Goal: Task Accomplishment & Management: Complete application form

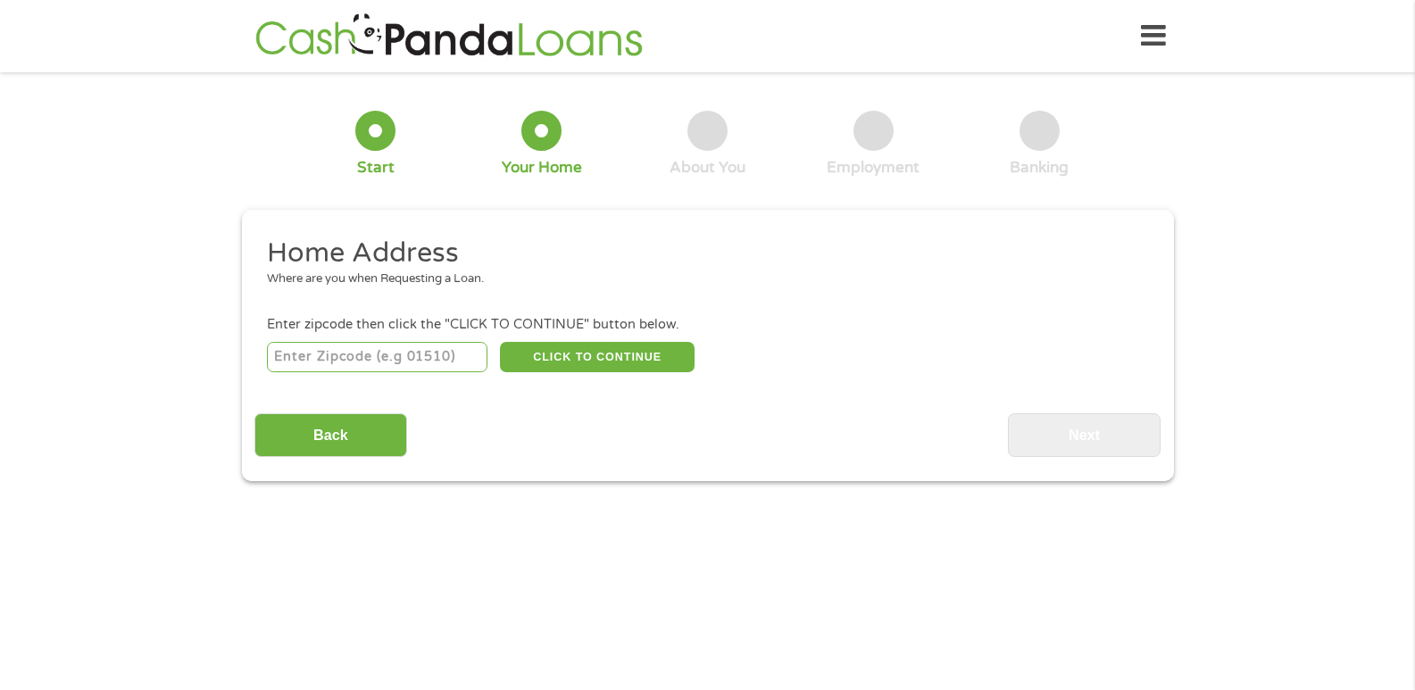
click at [352, 353] on input "number" at bounding box center [377, 357] width 221 height 30
type input "66502"
click at [596, 360] on button "CLICK TO CONTINUE" at bounding box center [597, 357] width 195 height 30
type input "66502"
type input "[GEOGRAPHIC_DATA]"
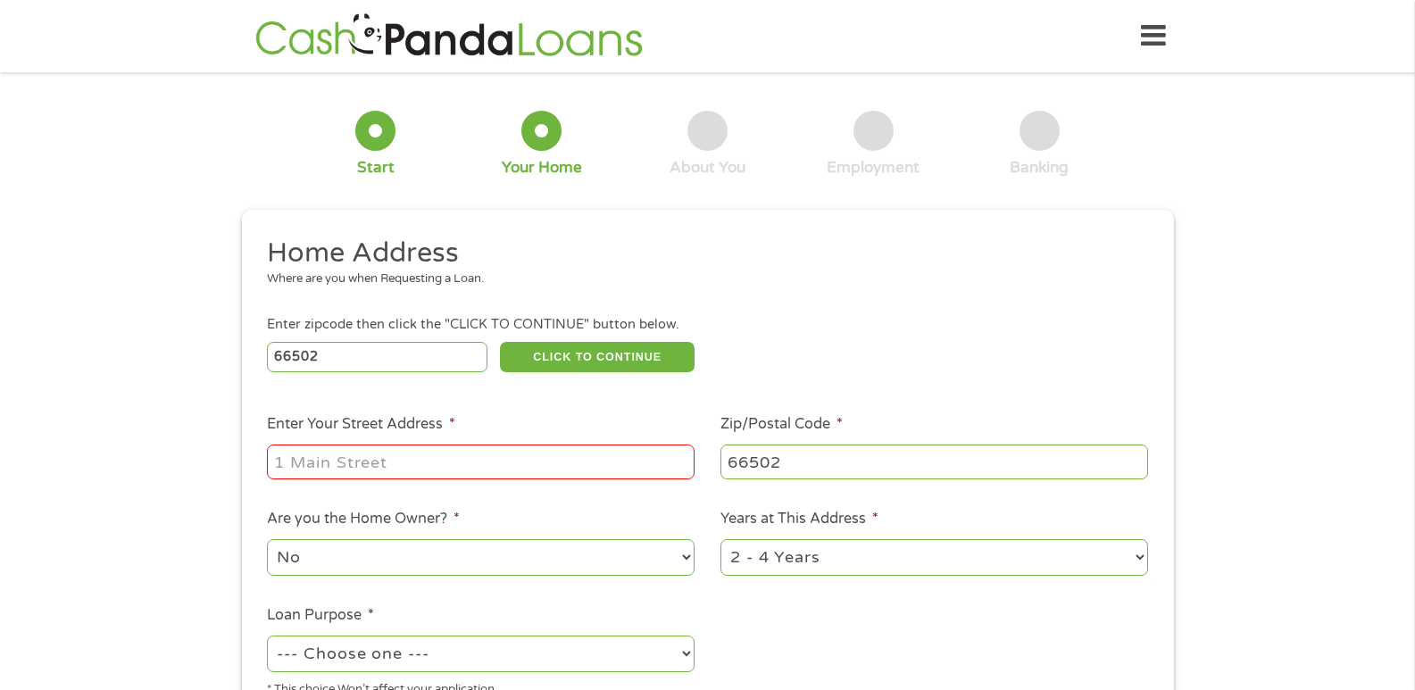
click at [472, 459] on input "Enter Your Street Address *" at bounding box center [481, 462] width 428 height 34
type input "2100 [PERSON_NAME]"
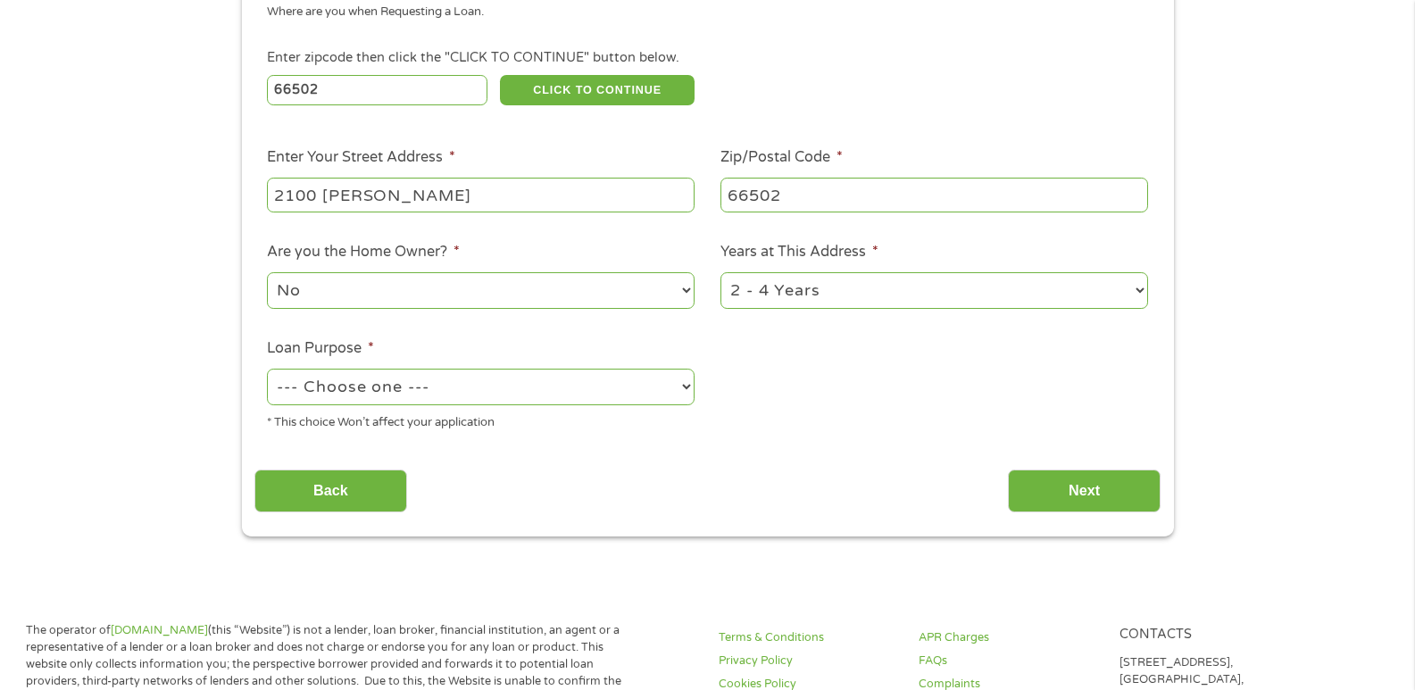
scroll to position [268, 0]
click at [456, 290] on select "No Yes" at bounding box center [481, 289] width 428 height 37
select select "yes"
click at [267, 271] on select "No Yes" at bounding box center [481, 289] width 428 height 37
click at [529, 389] on select "--- Choose one --- Pay Bills Debt Consolidation Home Improvement Major Purchase…" at bounding box center [481, 386] width 428 height 37
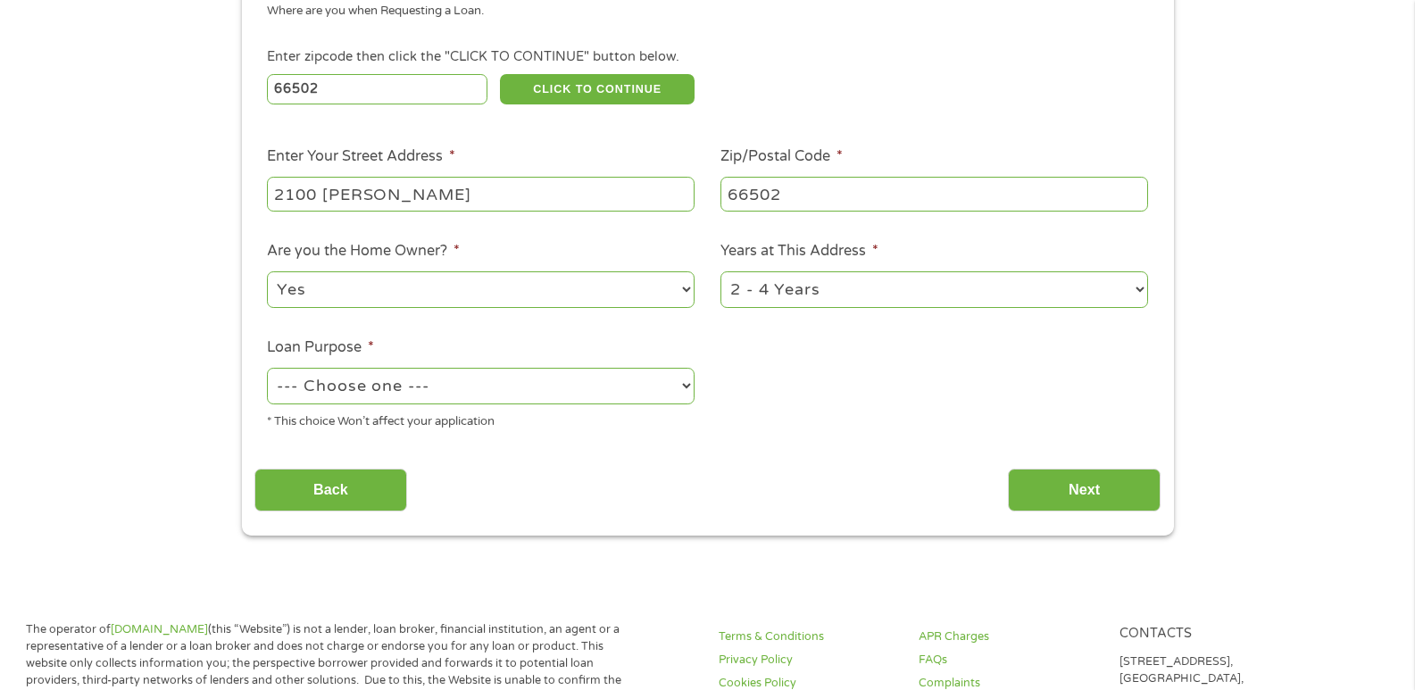
select select "paybills"
click at [267, 368] on select "--- Choose one --- Pay Bills Debt Consolidation Home Improvement Major Purchase…" at bounding box center [481, 386] width 428 height 37
click at [1074, 483] on input "Next" at bounding box center [1084, 491] width 153 height 44
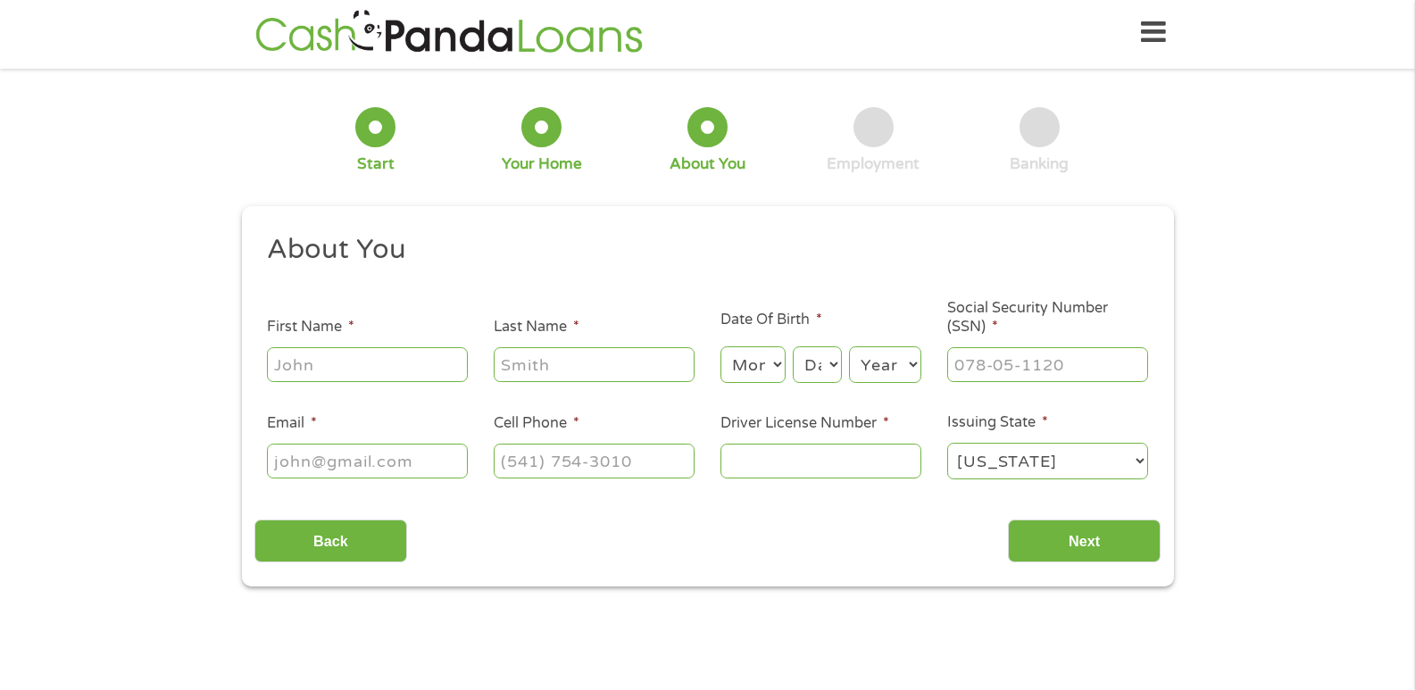
scroll to position [0, 0]
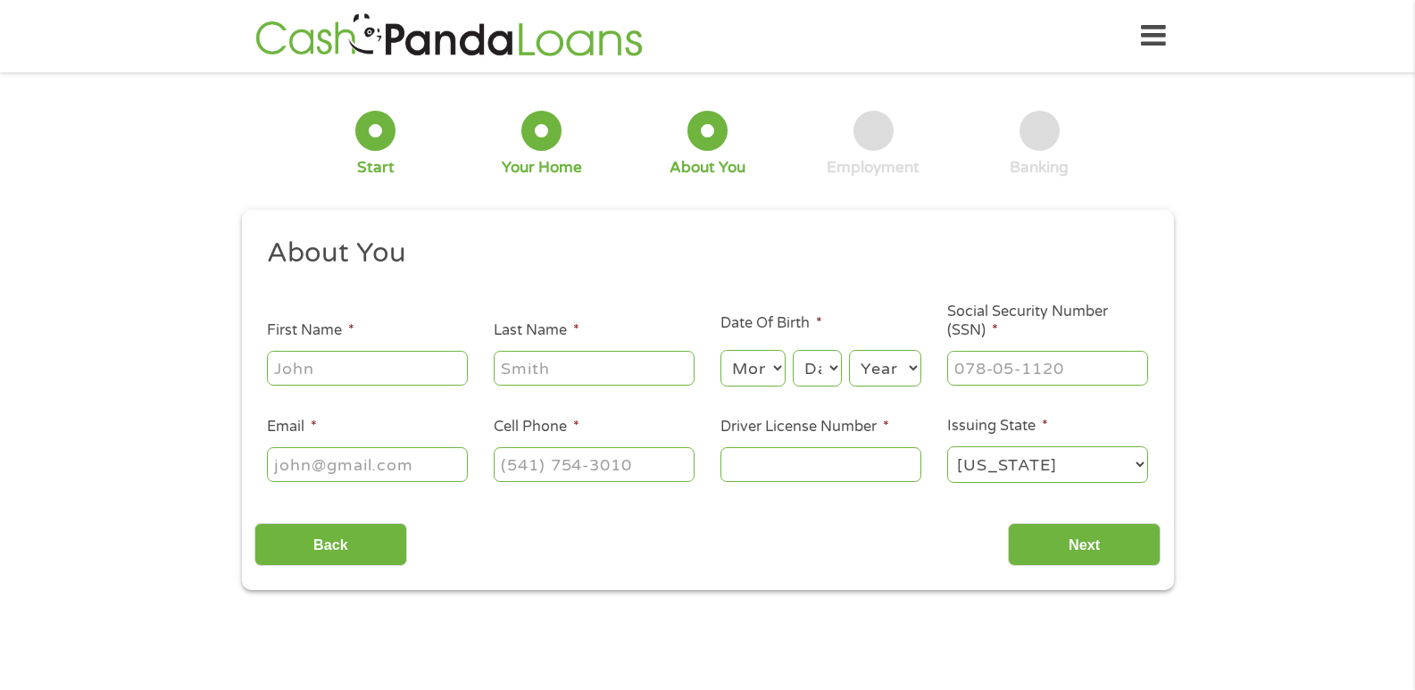
click at [415, 379] on input "First Name *" at bounding box center [367, 368] width 201 height 34
type input "[PERSON_NAME]"
type input "[EMAIL_ADDRESS][DOMAIN_NAME]"
type input "[PHONE_NUMBER]"
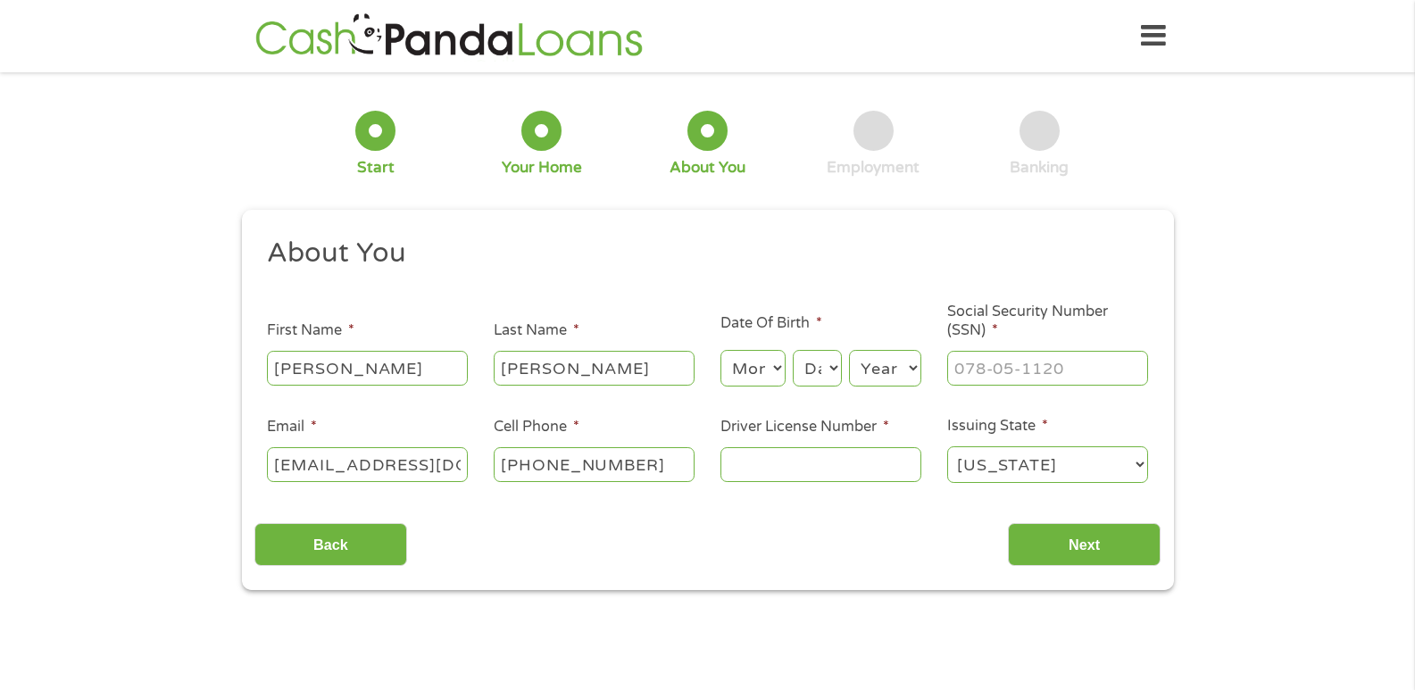
click at [752, 463] on input "Driver License Number *" at bounding box center [821, 464] width 201 height 34
type input "K00863451"
click at [1042, 544] on input "Next" at bounding box center [1084, 545] width 153 height 44
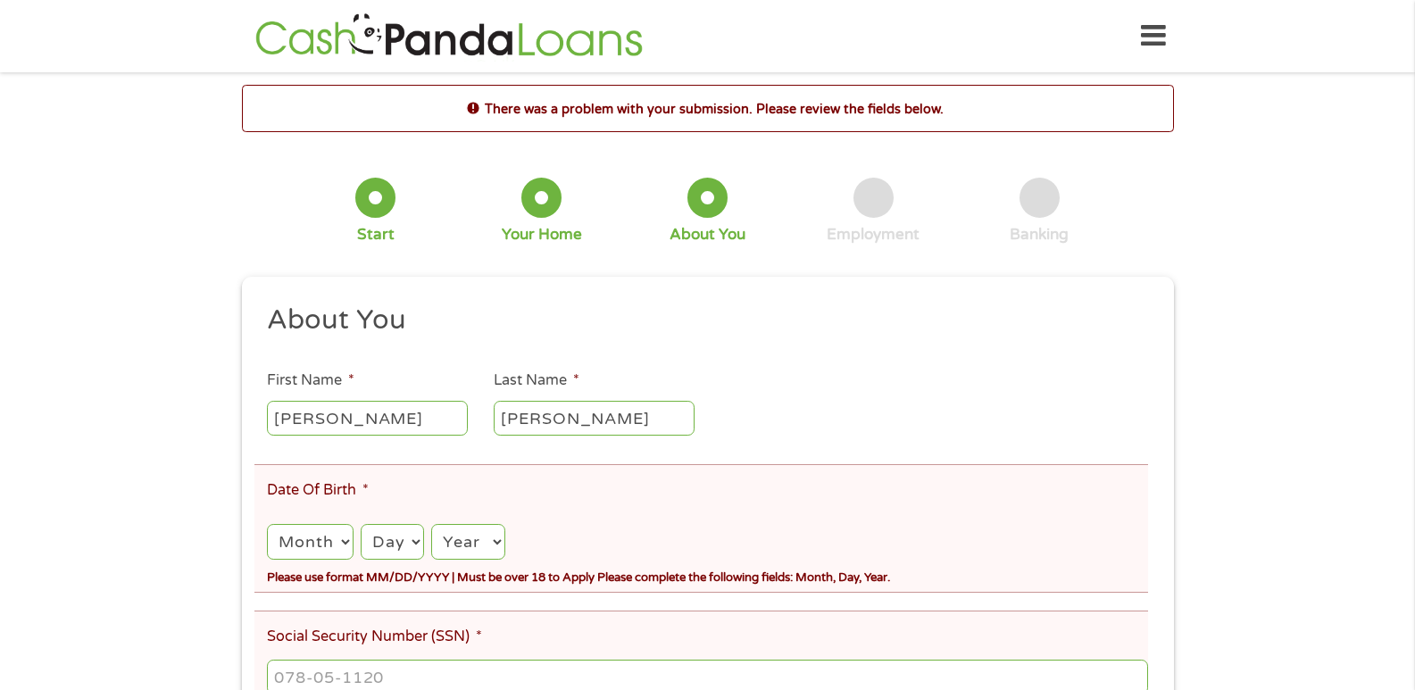
scroll to position [7, 7]
click at [303, 540] on select "Month 1 2 3 4 5 6 7 8 9 10 11 12" at bounding box center [310, 542] width 86 height 37
select select "1"
click at [267, 524] on select "Month 1 2 3 4 5 6 7 8 9 10 11 12" at bounding box center [310, 542] width 86 height 37
click at [403, 538] on select "Day 1 2 3 4 5 6 7 8 9 10 11 12 13 14 15 16 17 18 19 20 21 22 23 24 25 26 27 28 …" at bounding box center [392, 542] width 63 height 37
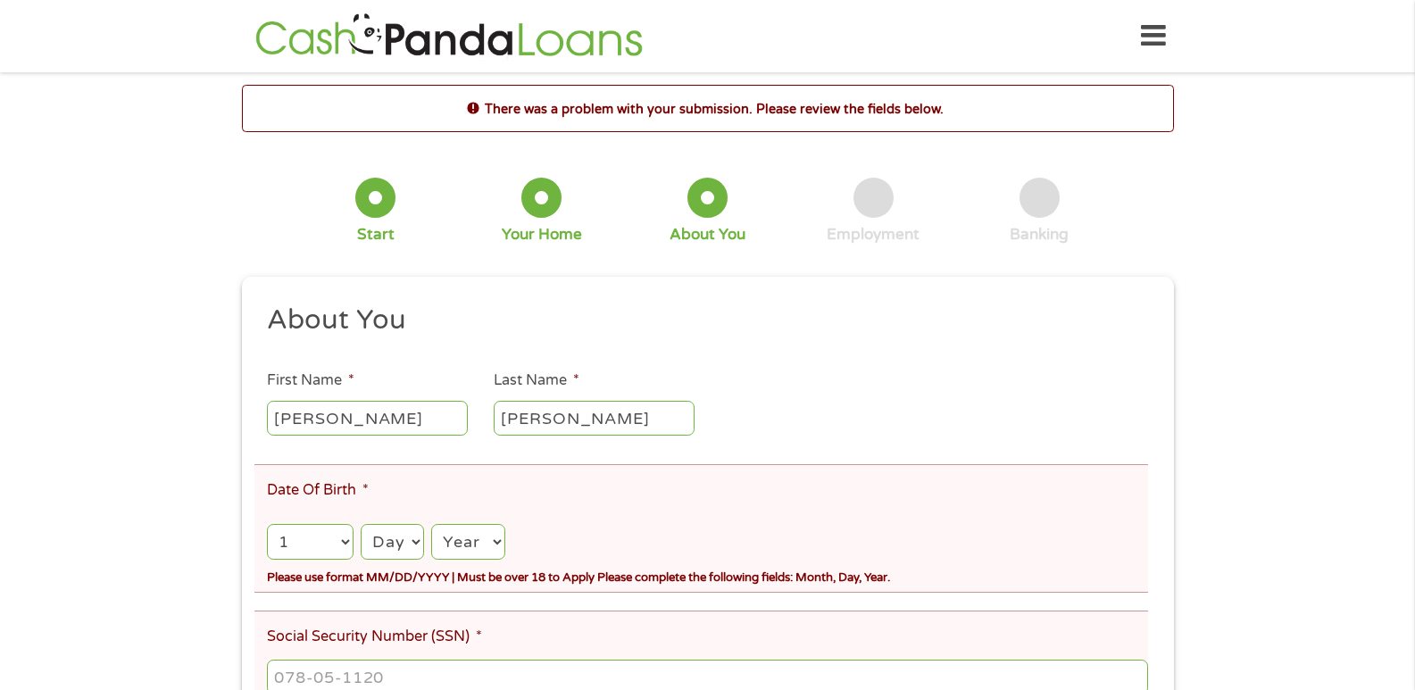
select select "25"
click at [361, 524] on select "Day 1 2 3 4 5 6 7 8 9 10 11 12 13 14 15 16 17 18 19 20 21 22 23 24 25 26 27 28 …" at bounding box center [392, 542] width 63 height 37
click at [482, 539] on select "Year [DATE] 2006 2005 2004 2003 2002 2001 2000 1999 1998 1997 1996 1995 1994 19…" at bounding box center [467, 542] width 73 height 37
select select "1971"
click at [431, 524] on select "Year [DATE] 2006 2005 2004 2003 2002 2001 2000 1999 1998 1997 1996 1995 1994 19…" at bounding box center [467, 542] width 73 height 37
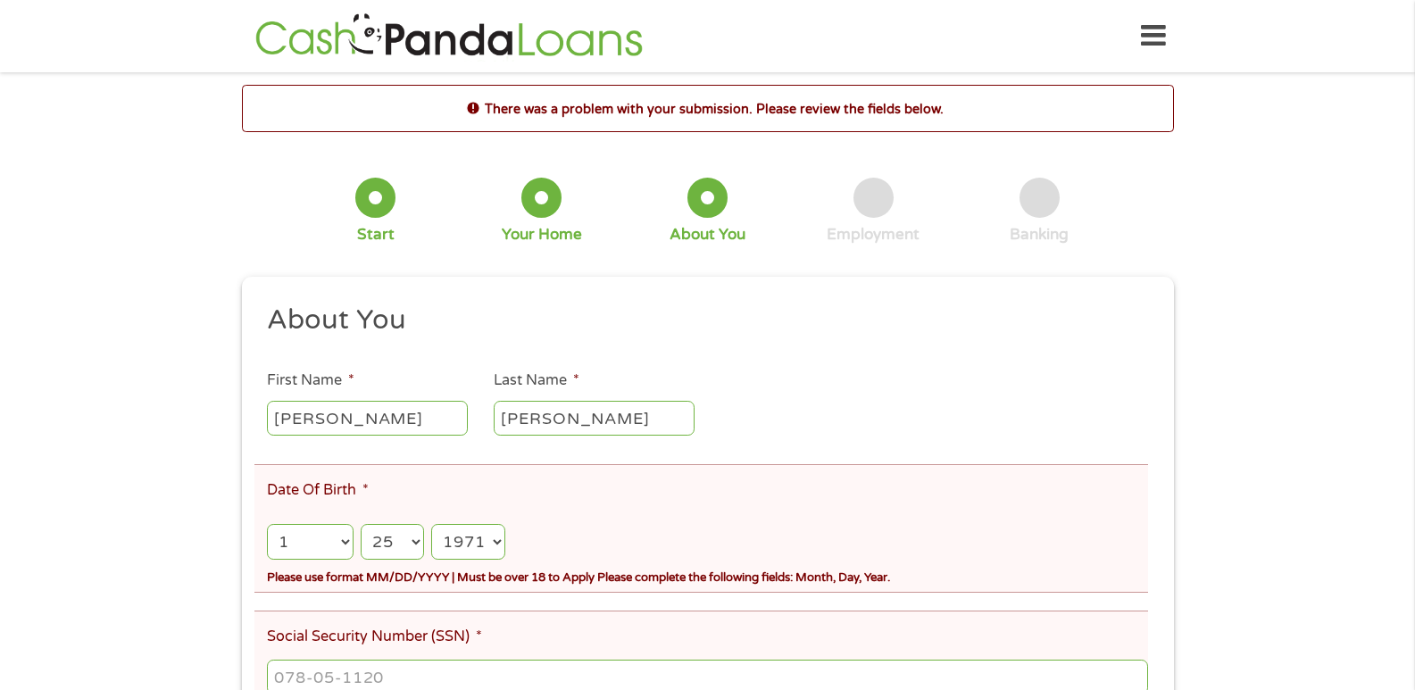
click at [145, 530] on div "There was a problem with your submission. Please review the fields below. 1 Sta…" at bounding box center [707, 502] width 1415 height 835
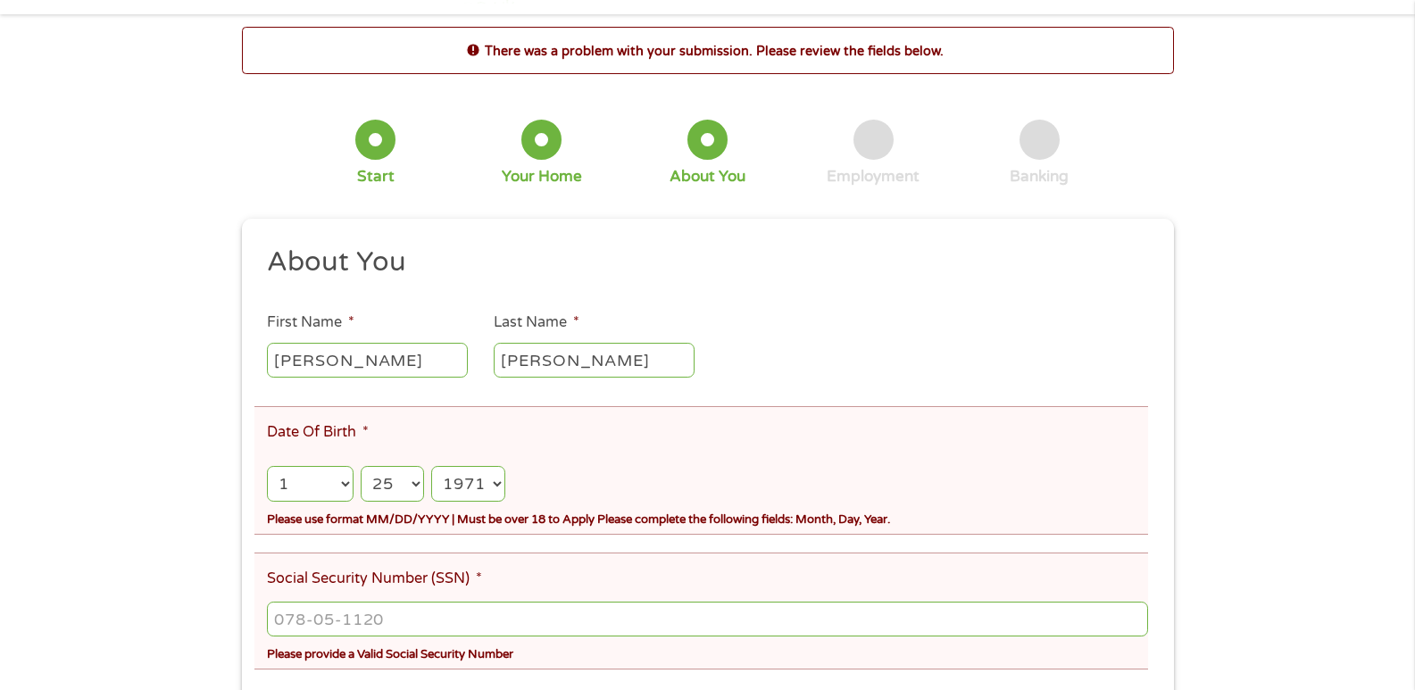
scroll to position [89, 0]
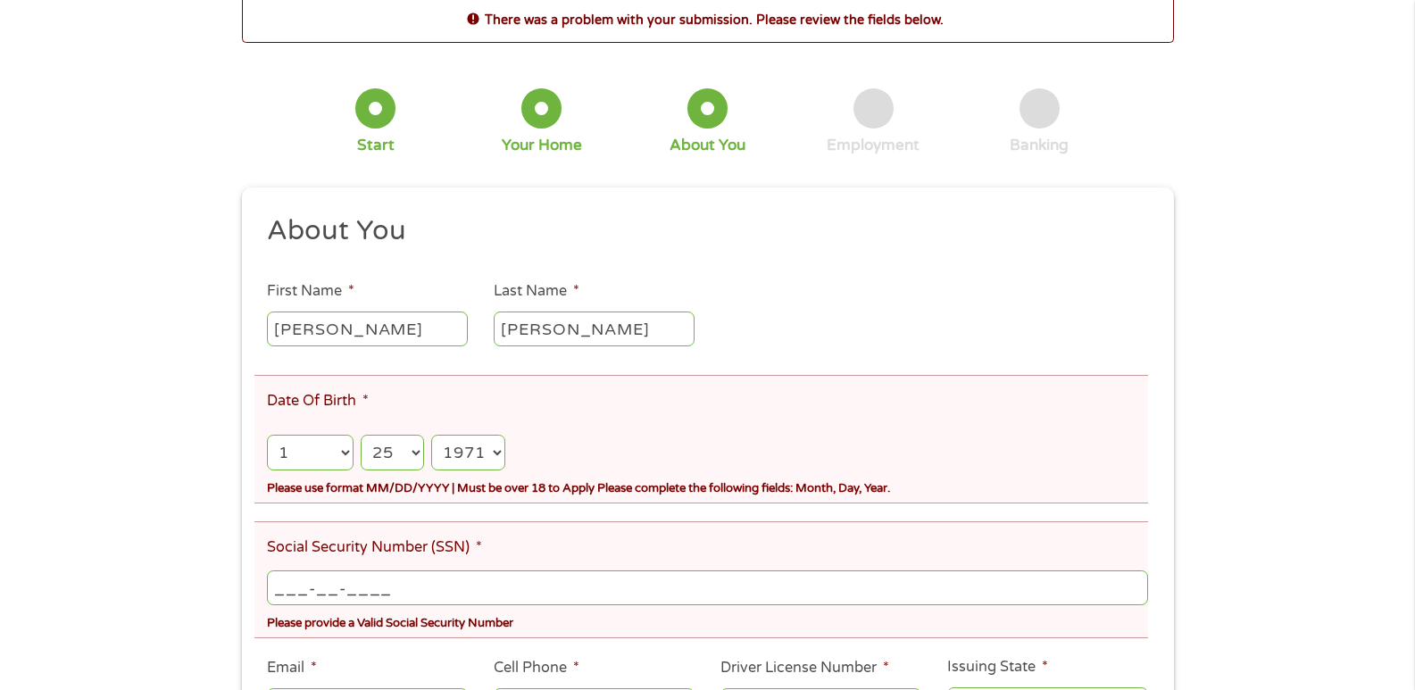
click at [310, 582] on input "___-__-____" at bounding box center [707, 588] width 881 height 34
type input "515-90-2492"
click at [212, 570] on div "There was a problem with your submission. Please review the fields below. 1 Sta…" at bounding box center [707, 413] width 1415 height 835
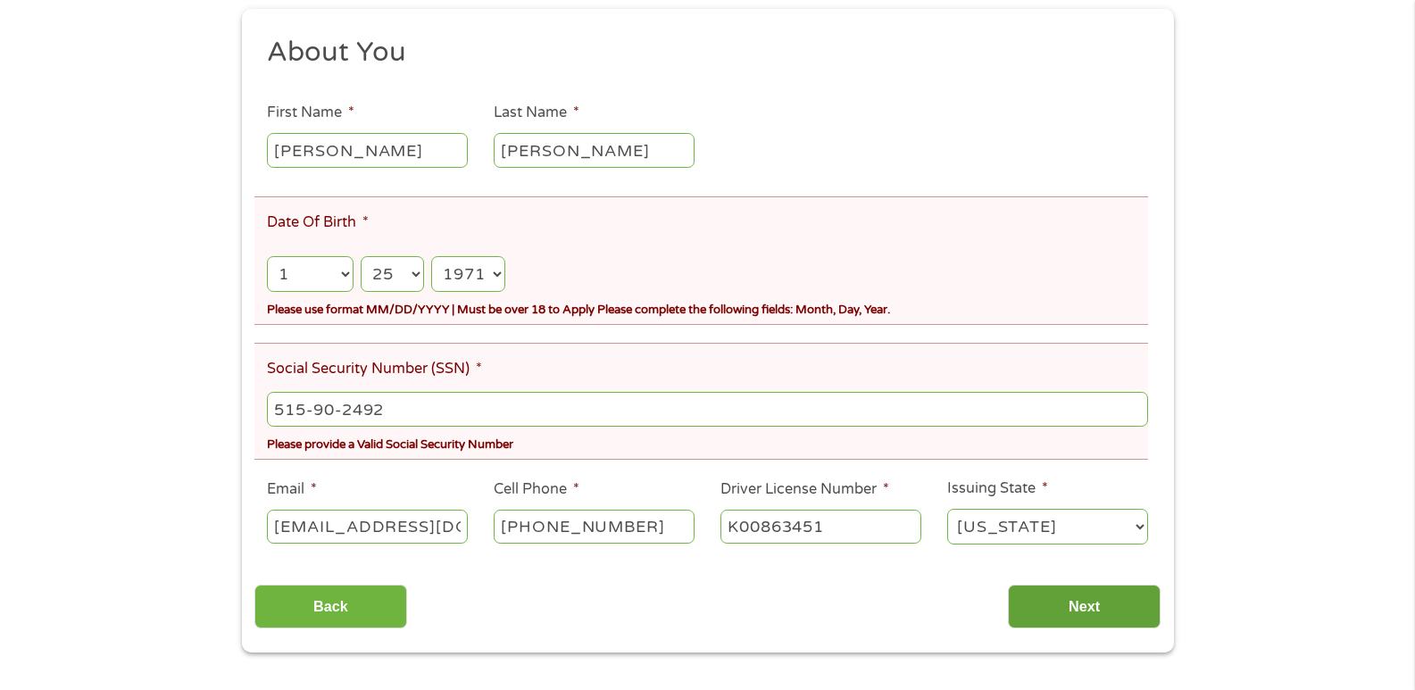
click at [1067, 598] on input "Next" at bounding box center [1084, 607] width 153 height 44
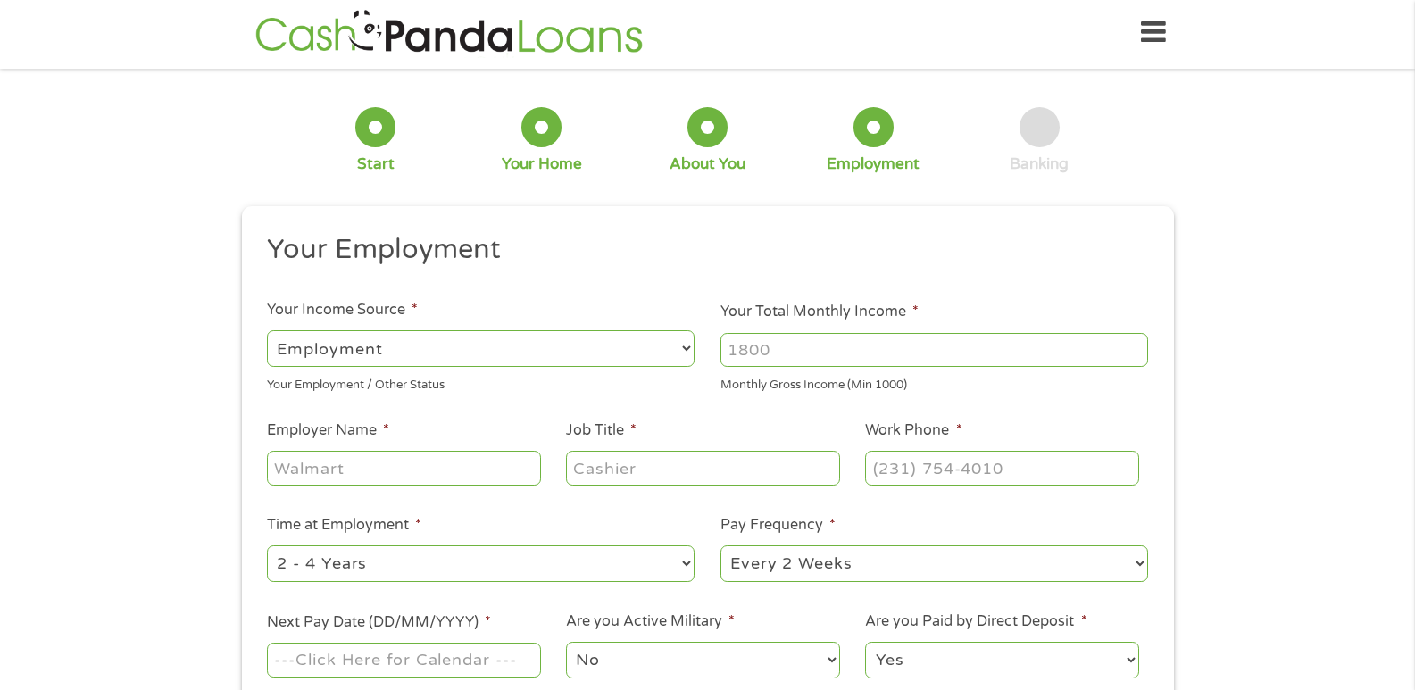
scroll to position [0, 0]
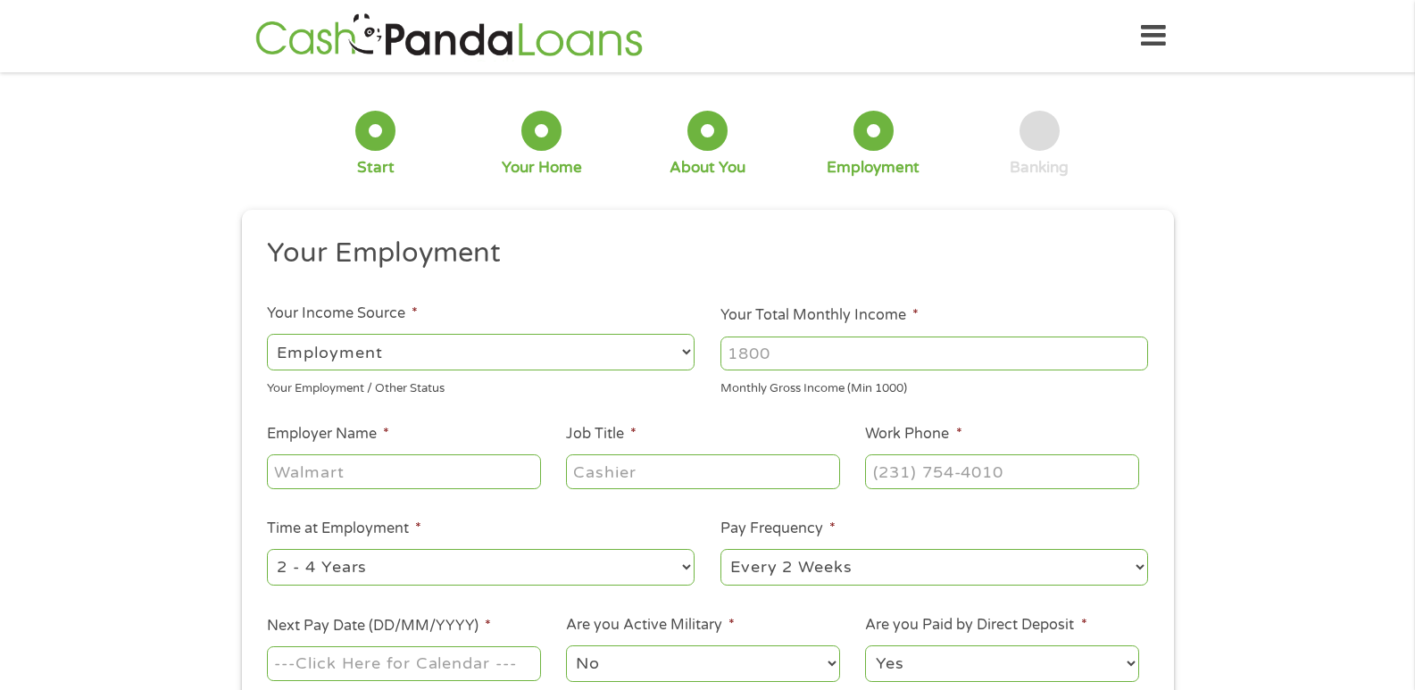
click at [789, 352] on input "Your Total Monthly Income *" at bounding box center [935, 354] width 428 height 34
type input "2900"
click at [470, 471] on input "Employer Name *" at bounding box center [403, 472] width 273 height 34
type input "[PERSON_NAME] Auto"
click at [700, 471] on input "Job Title *" at bounding box center [702, 472] width 273 height 34
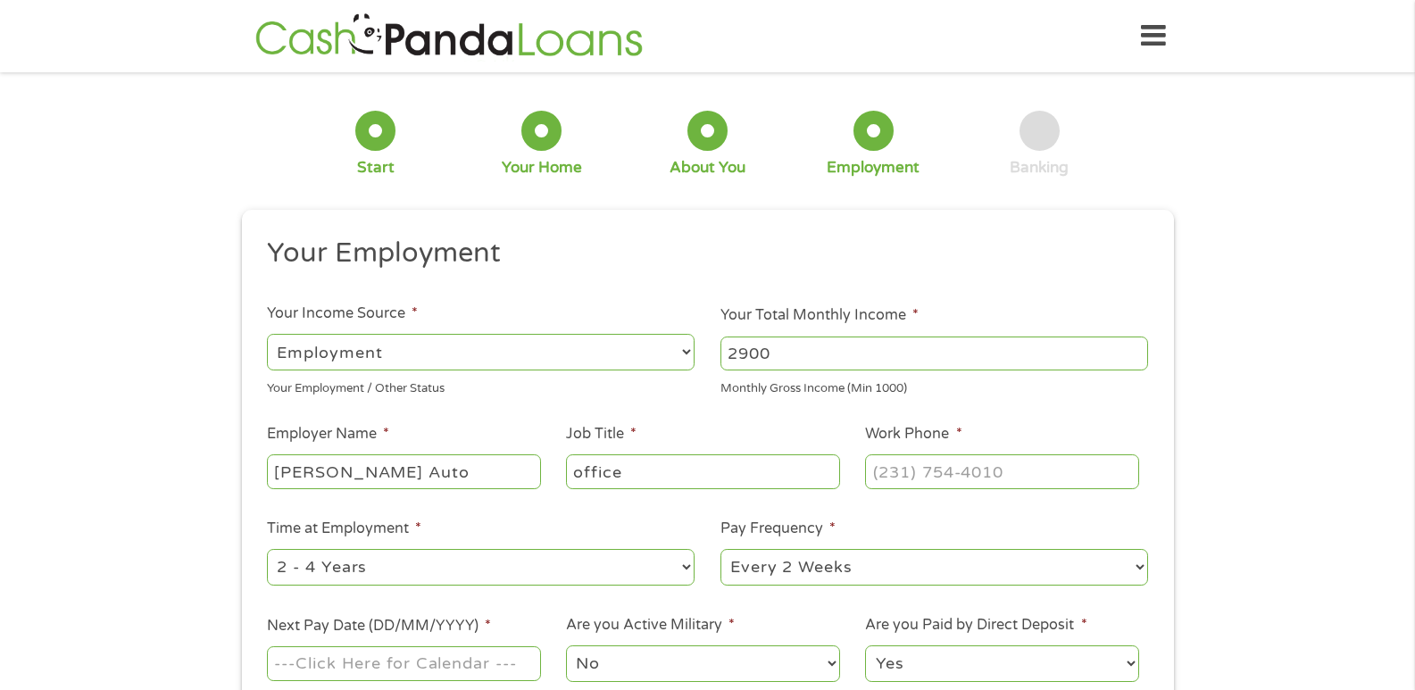
type input "office"
click at [961, 476] on input "(___) ___-____" at bounding box center [1001, 472] width 273 height 34
type input "[PHONE_NUMBER]"
click at [206, 415] on div "1 Start 2 Your Home 3 About You 4 Employment 5 Banking 6 This field is hidden w…" at bounding box center [707, 437] width 1415 height 705
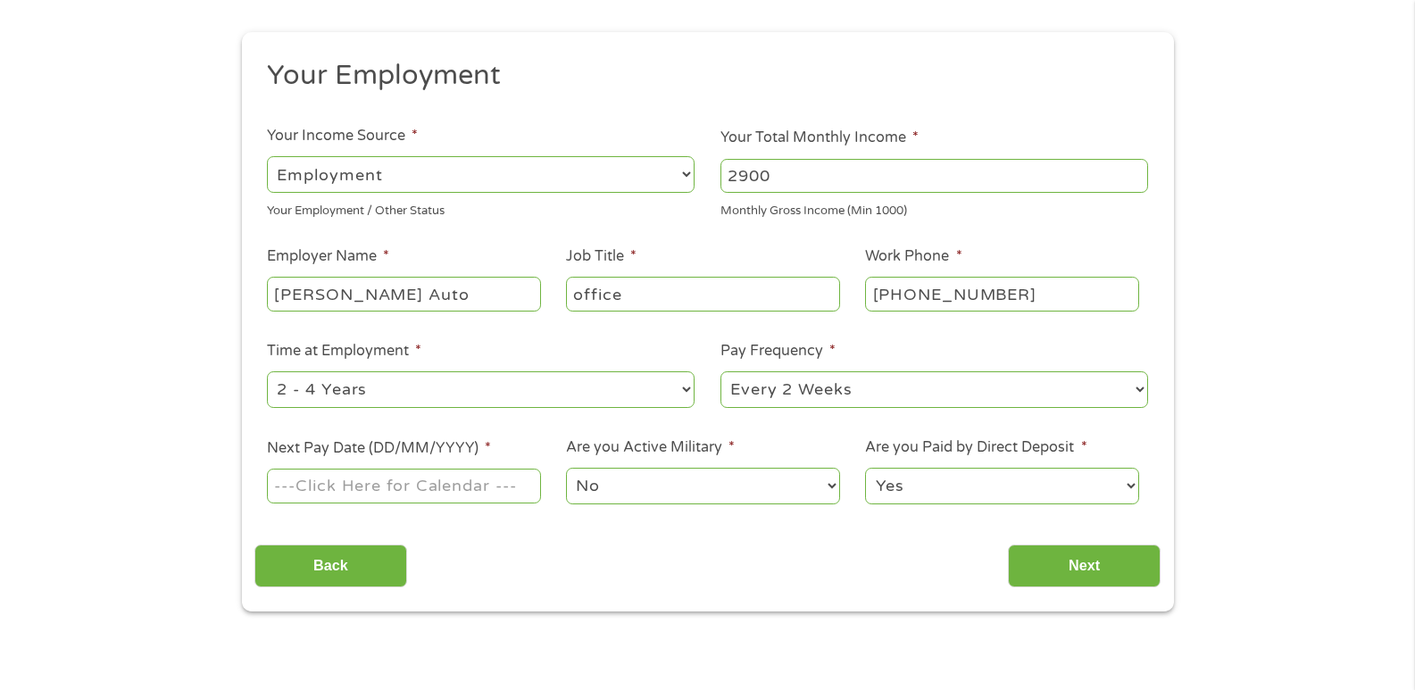
scroll to position [179, 0]
click at [682, 388] on select "--- Choose one --- 1 Year or less 1 - 2 Years 2 - 4 Years Over 4 Years" at bounding box center [481, 389] width 428 height 37
select select "60months"
click at [267, 371] on select "--- Choose one --- 1 Year or less 1 - 2 Years 2 - 4 Years Over 4 Years" at bounding box center [481, 389] width 428 height 37
click at [1140, 391] on select "--- Choose one --- Every 2 Weeks Every Week Monthly Semi-Monthly" at bounding box center [935, 389] width 428 height 37
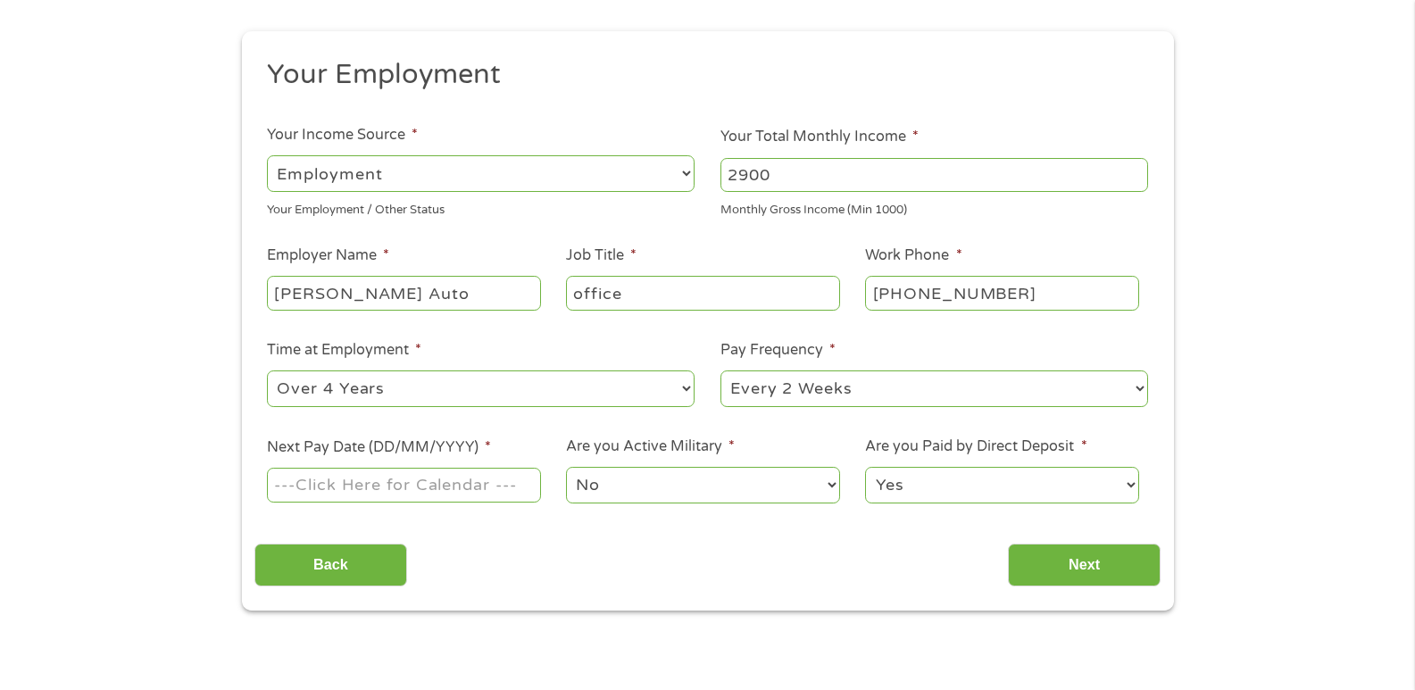
select select "weekly"
click at [721, 371] on select "--- Choose one --- Every 2 Weeks Every Week Monthly Semi-Monthly" at bounding box center [935, 389] width 428 height 37
click at [405, 483] on input "Next Pay Date (DD/MM/YYYY) *" at bounding box center [403, 485] width 273 height 34
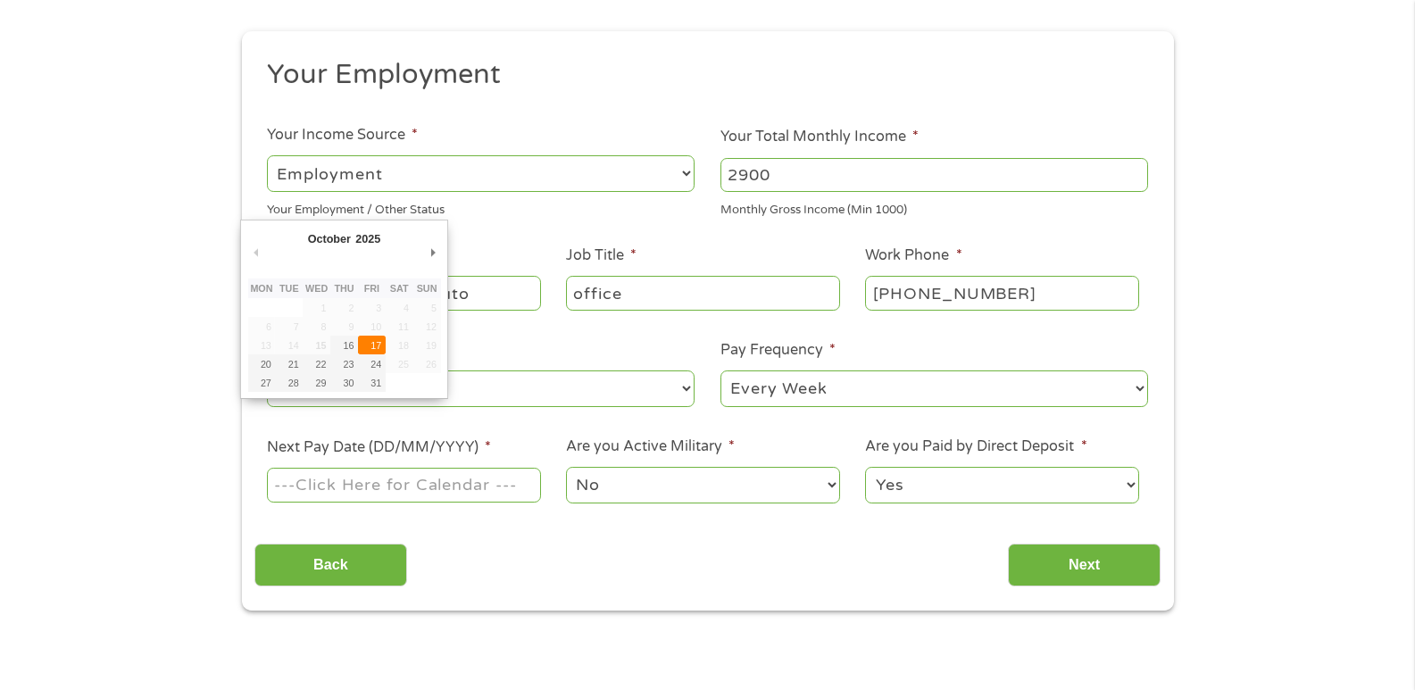
type input "[DATE]"
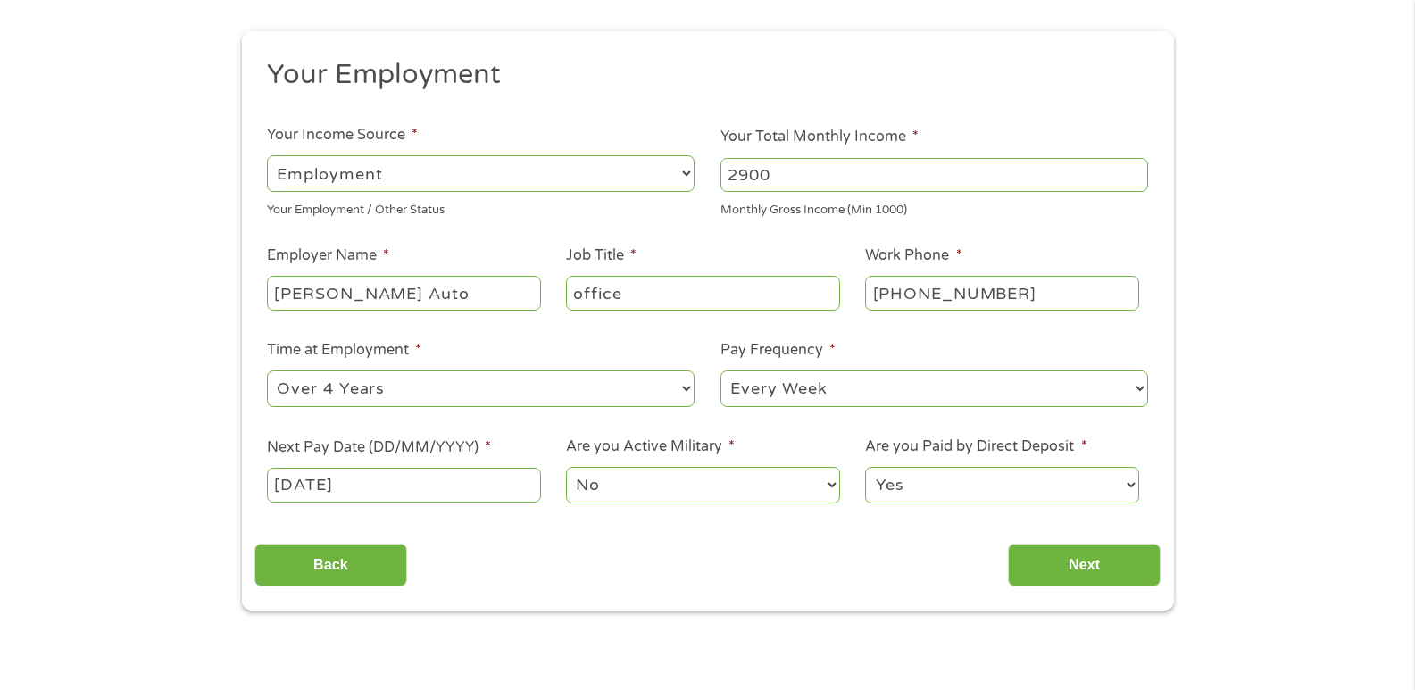
click at [692, 480] on select "No Yes" at bounding box center [702, 485] width 273 height 37
click at [566, 467] on select "No Yes" at bounding box center [702, 485] width 273 height 37
click at [1073, 554] on input "Next" at bounding box center [1084, 566] width 153 height 44
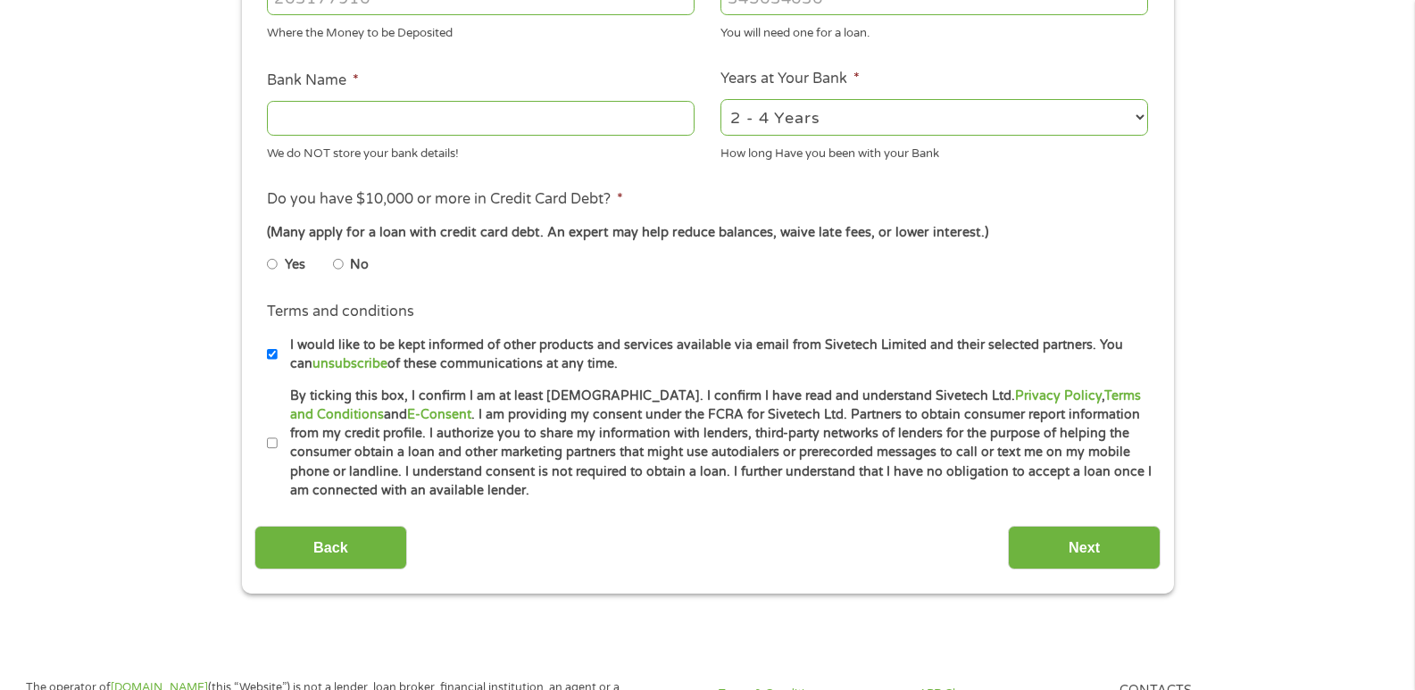
scroll to position [714, 0]
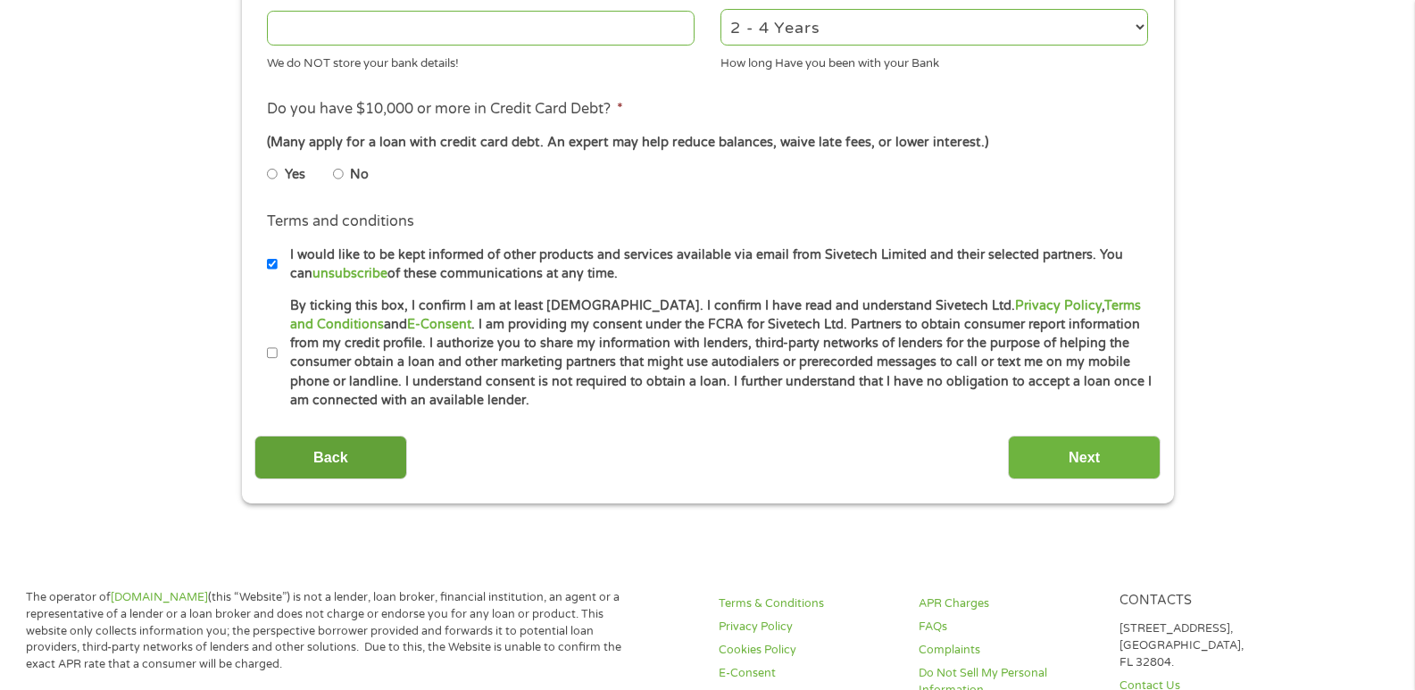
click at [336, 447] on input "Back" at bounding box center [331, 458] width 153 height 44
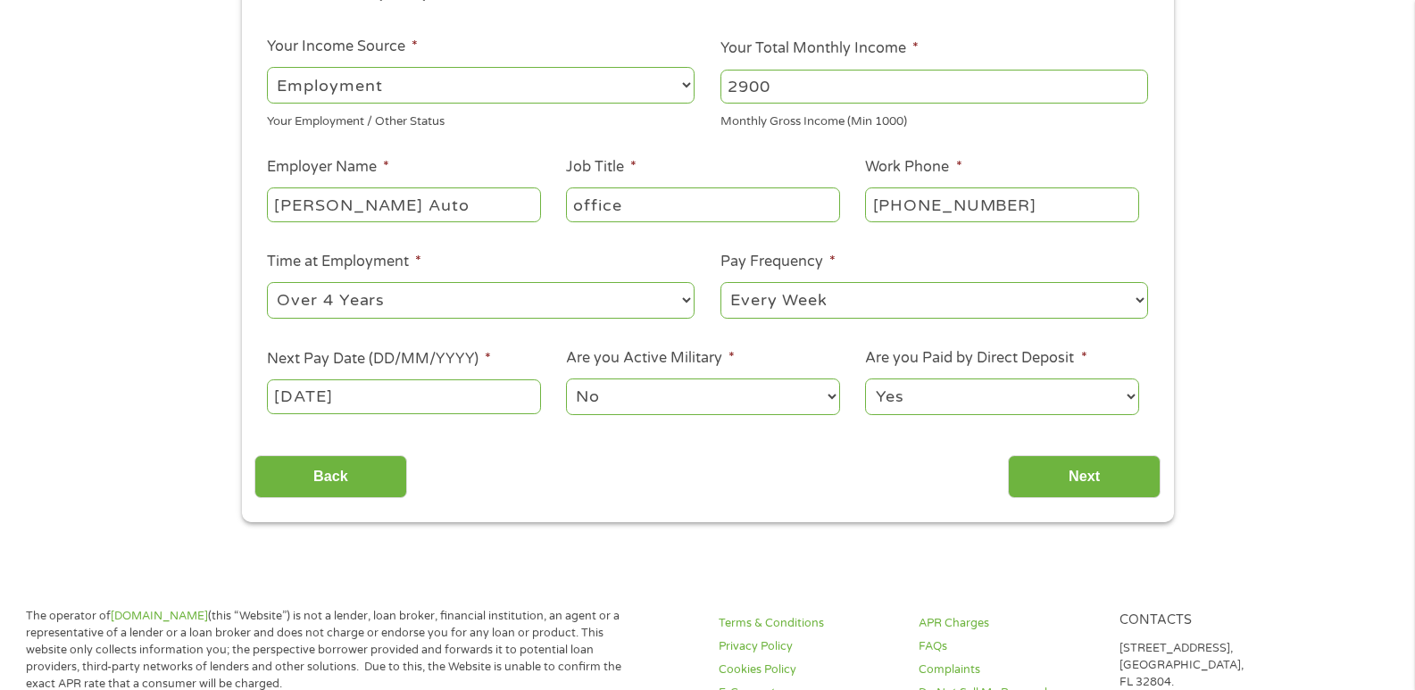
scroll to position [268, 0]
click at [1062, 472] on input "Next" at bounding box center [1084, 477] width 153 height 44
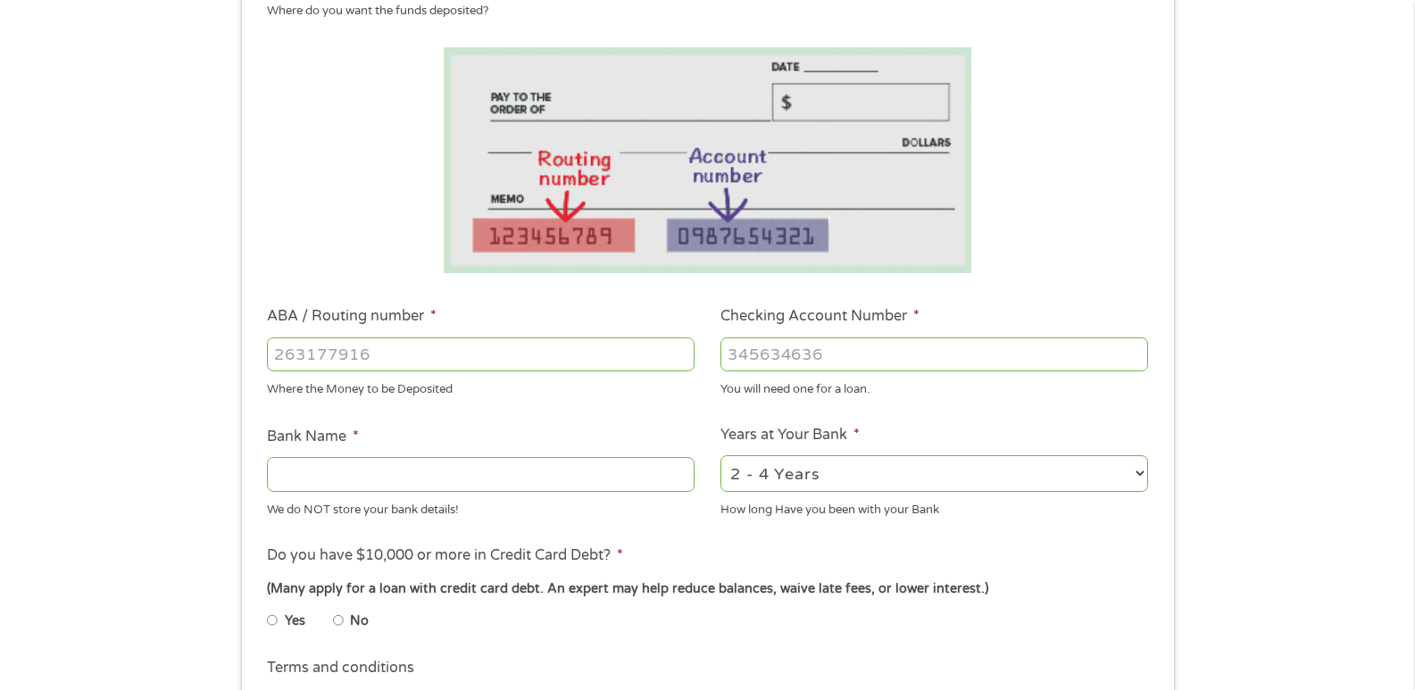
click at [438, 356] on input "ABA / Routing number *" at bounding box center [481, 355] width 428 height 34
click at [448, 354] on input "ABA / Routing number *" at bounding box center [481, 355] width 428 height 34
type input "264171241"
type input "BOFI FEDERAL BANK"
type input "264171241"
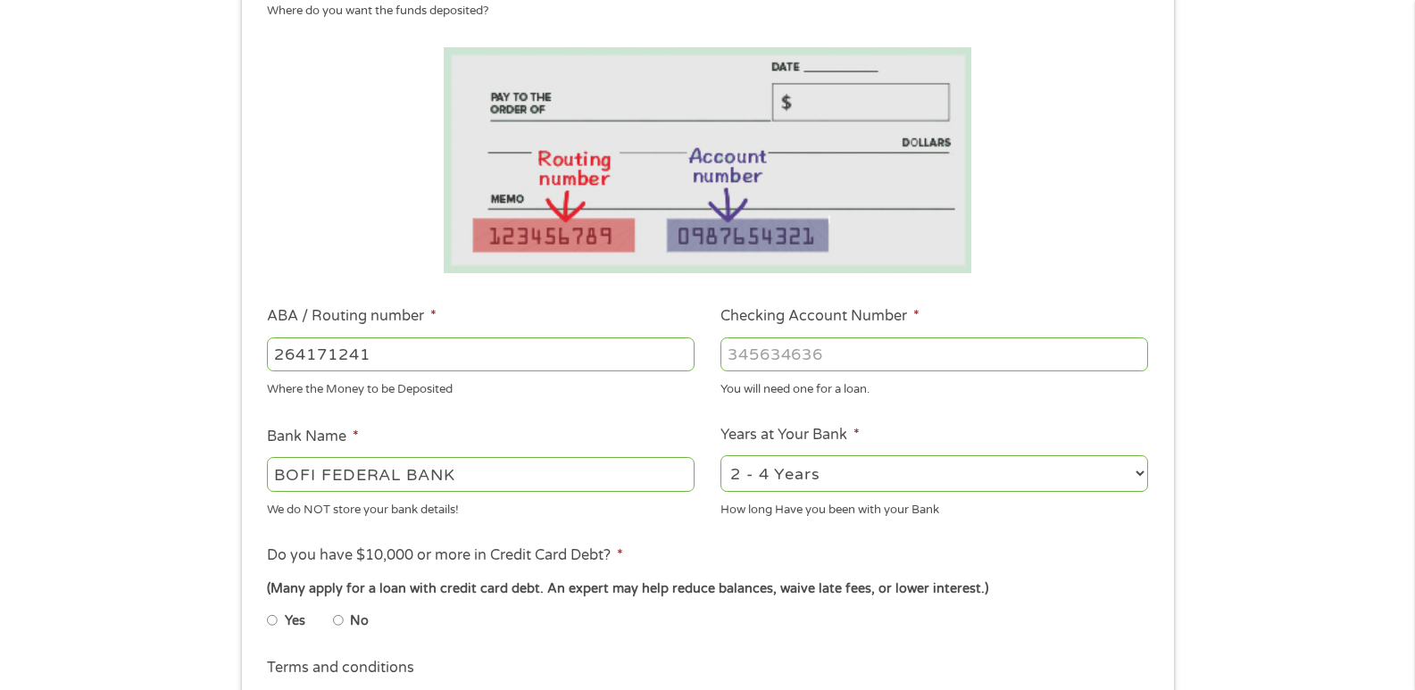
click at [737, 362] on input "Checking Account Number *" at bounding box center [935, 355] width 428 height 34
type input "1896018967"
click at [1142, 472] on select "2 - 4 Years 6 - 12 Months 1 - 2 Years Over 4 Years" at bounding box center [935, 473] width 428 height 37
select select "60months"
click at [721, 455] on select "2 - 4 Years 6 - 12 Months 1 - 2 Years Over 4 Years" at bounding box center [935, 473] width 428 height 37
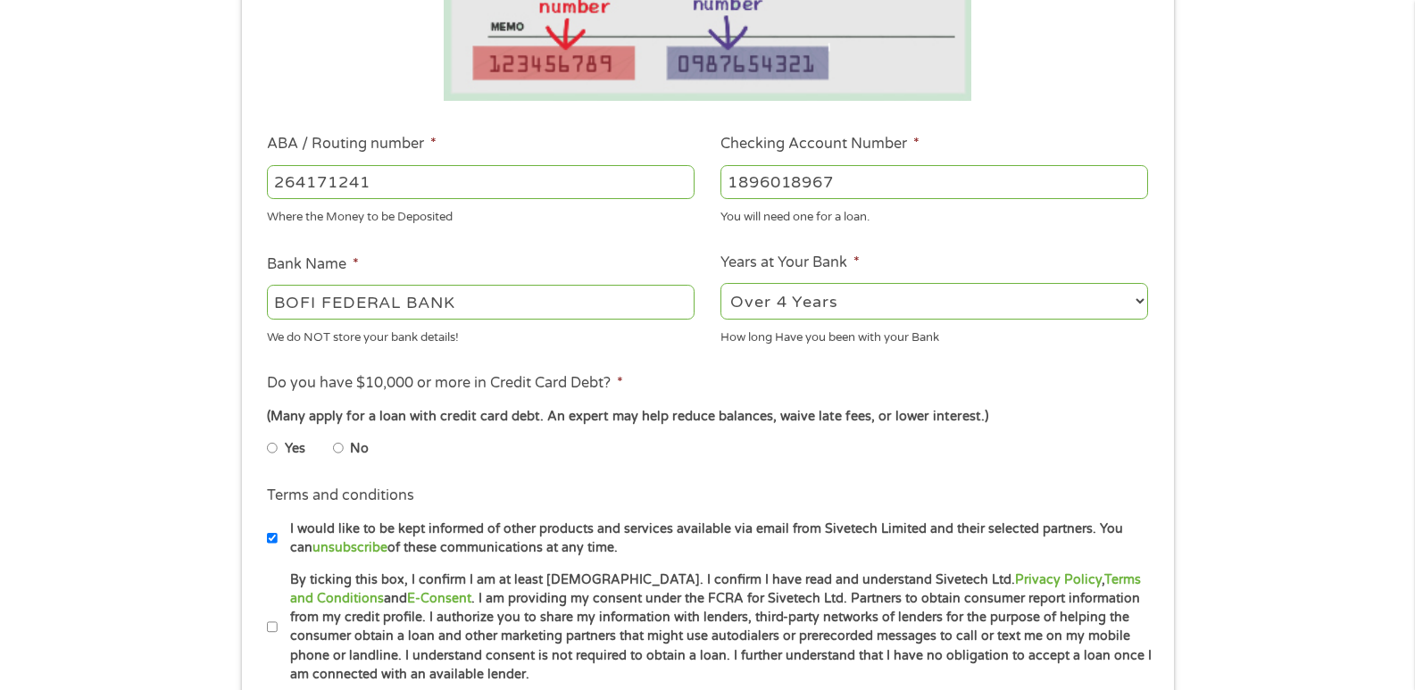
scroll to position [447, 0]
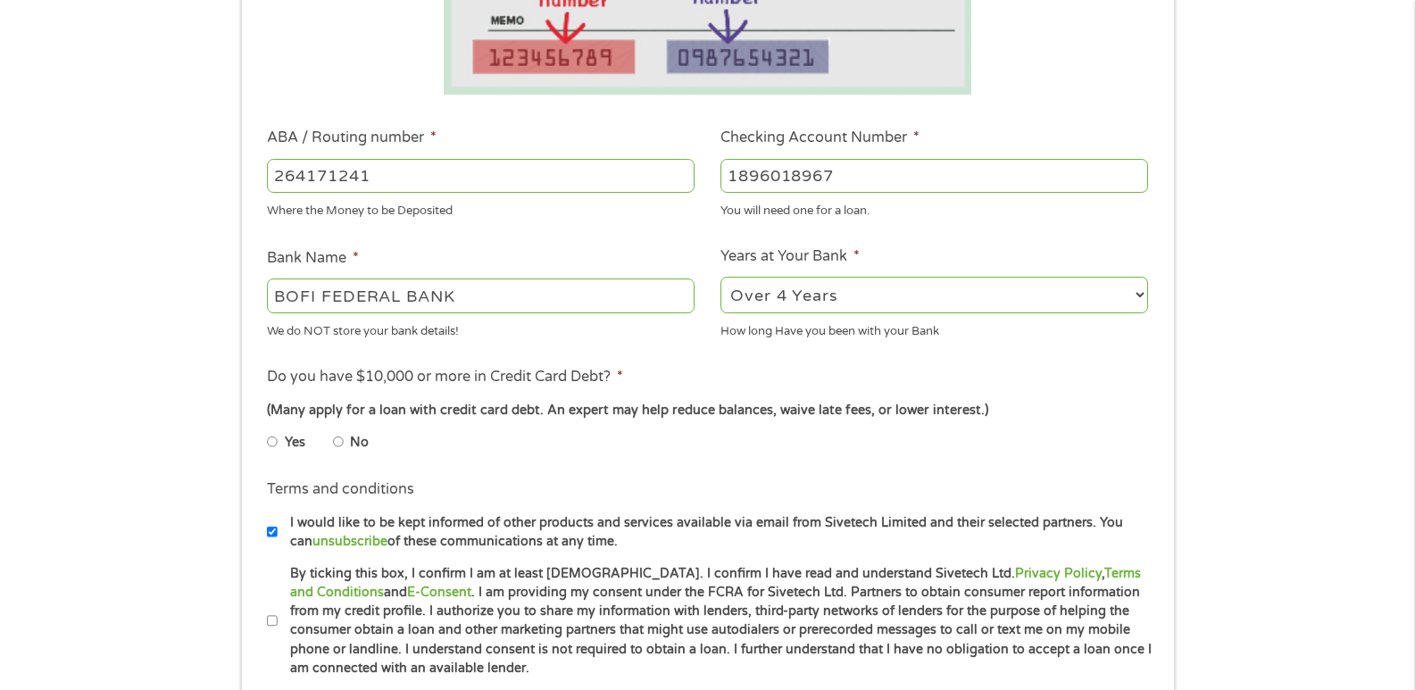
drag, startPoint x: 494, startPoint y: 300, endPoint x: 87, endPoint y: 239, distance: 411.7
click at [87, 239] on div "1 Start 2 Your Home 3 About You 4 Employment 5 Banking 6 This field is hidden w…" at bounding box center [707, 204] width 1415 height 1132
type input "Republic Bank & Trust Company"
click at [340, 436] on input "No" at bounding box center [338, 442] width 11 height 29
radio input "true"
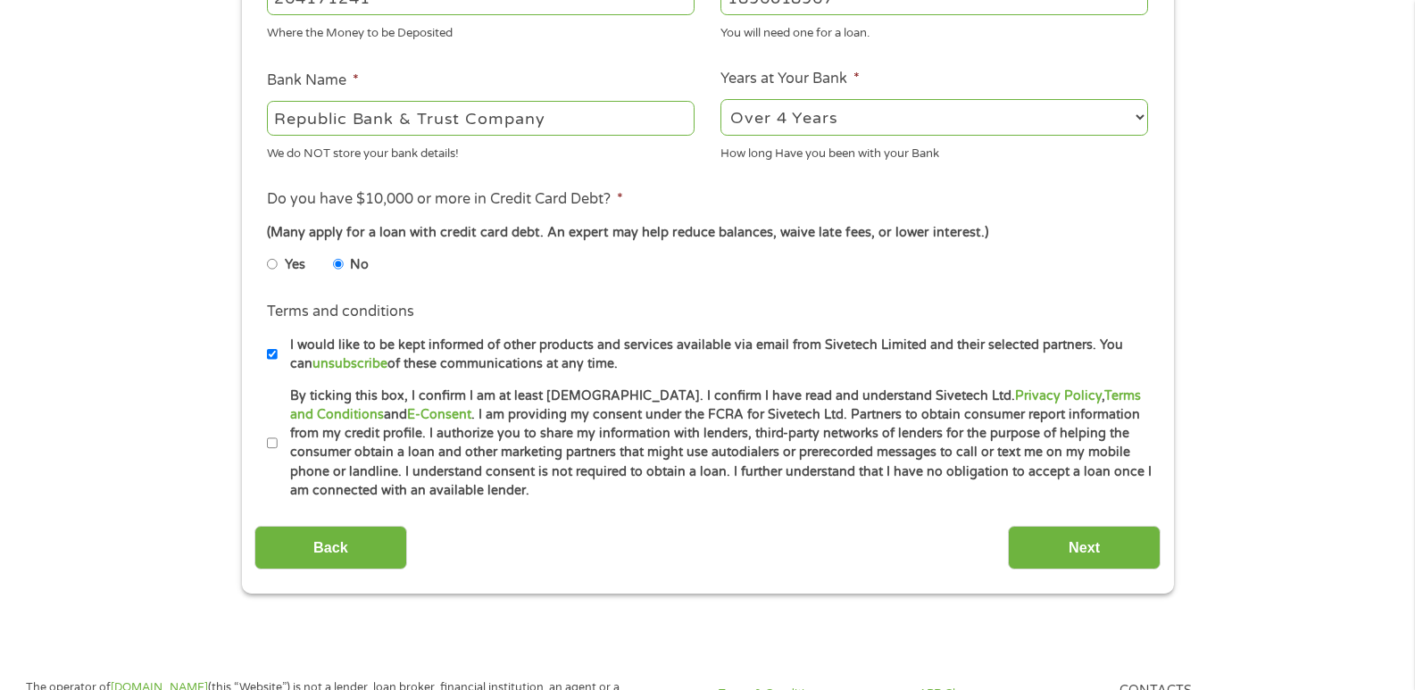
scroll to position [625, 0]
click at [272, 445] on input "By ticking this box, I confirm I am at least [DEMOGRAPHIC_DATA]. I confirm I ha…" at bounding box center [272, 443] width 11 height 29
checkbox input "true"
click at [1064, 547] on input "Next" at bounding box center [1084, 547] width 153 height 44
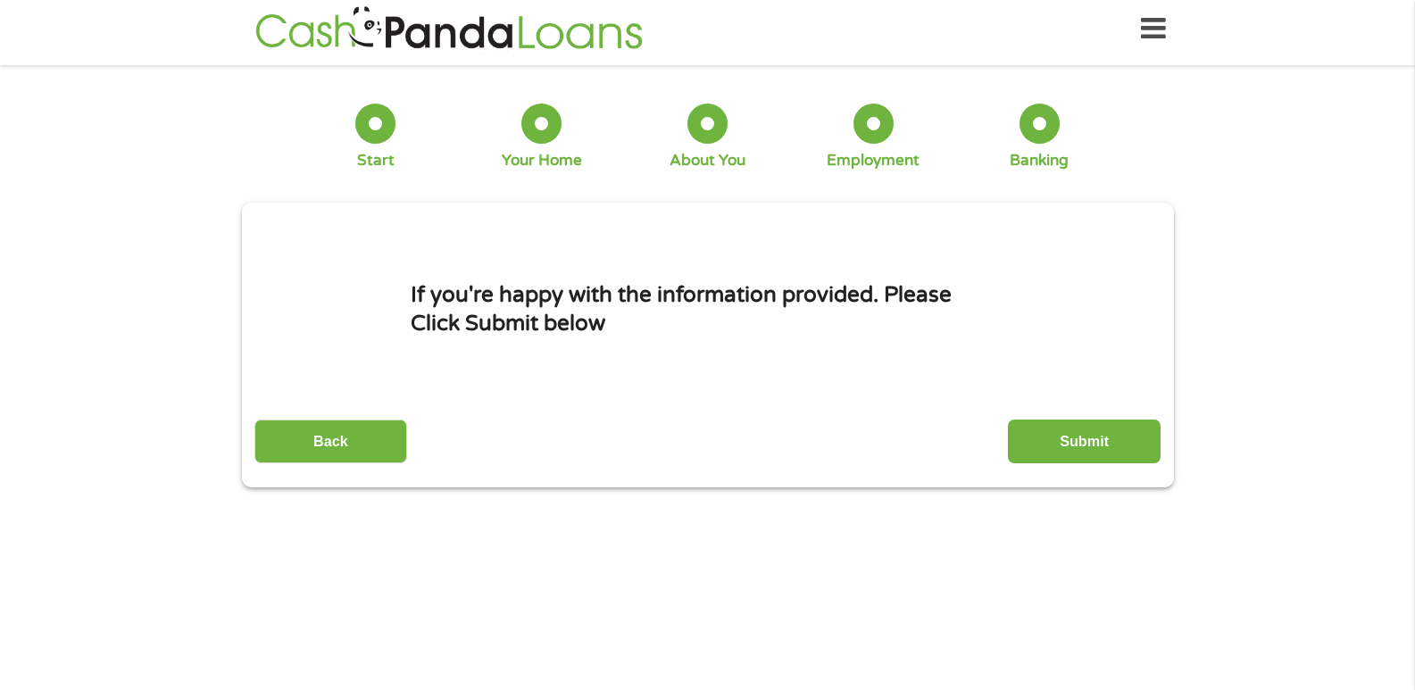
scroll to position [0, 0]
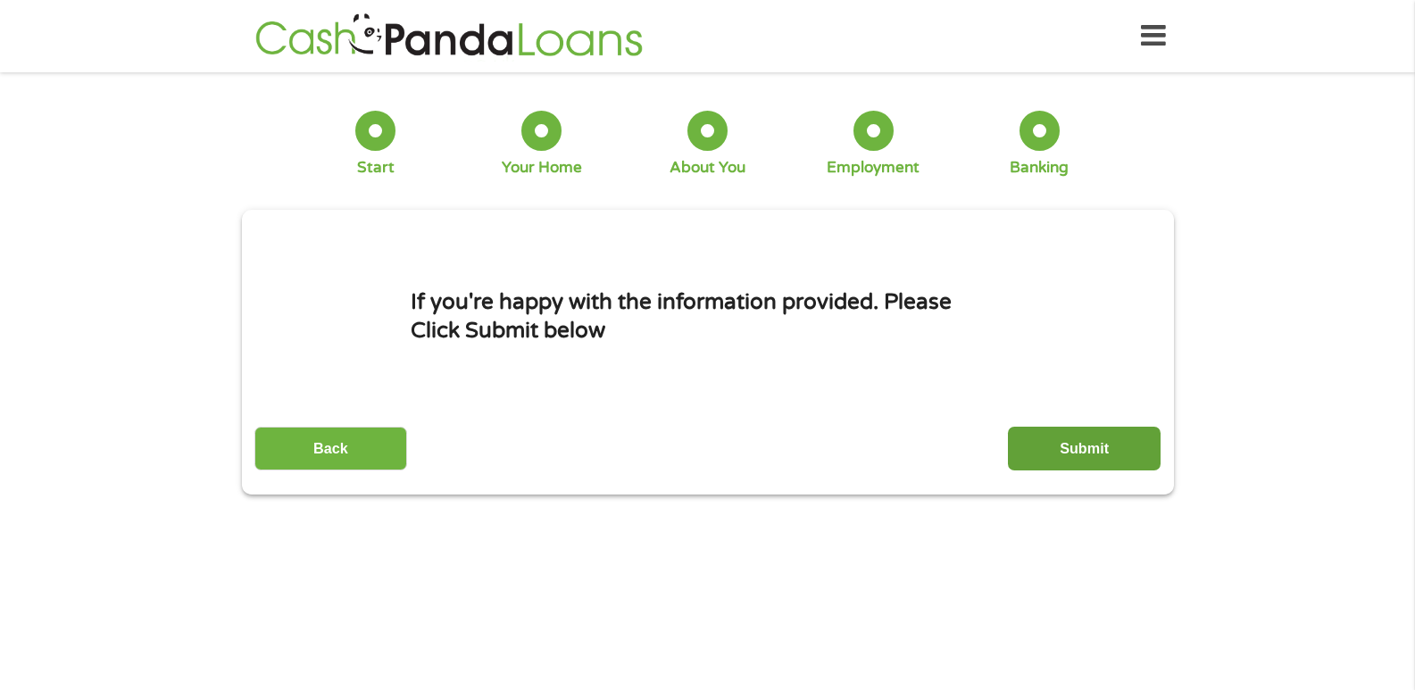
click at [1088, 441] on input "Submit" at bounding box center [1084, 449] width 153 height 44
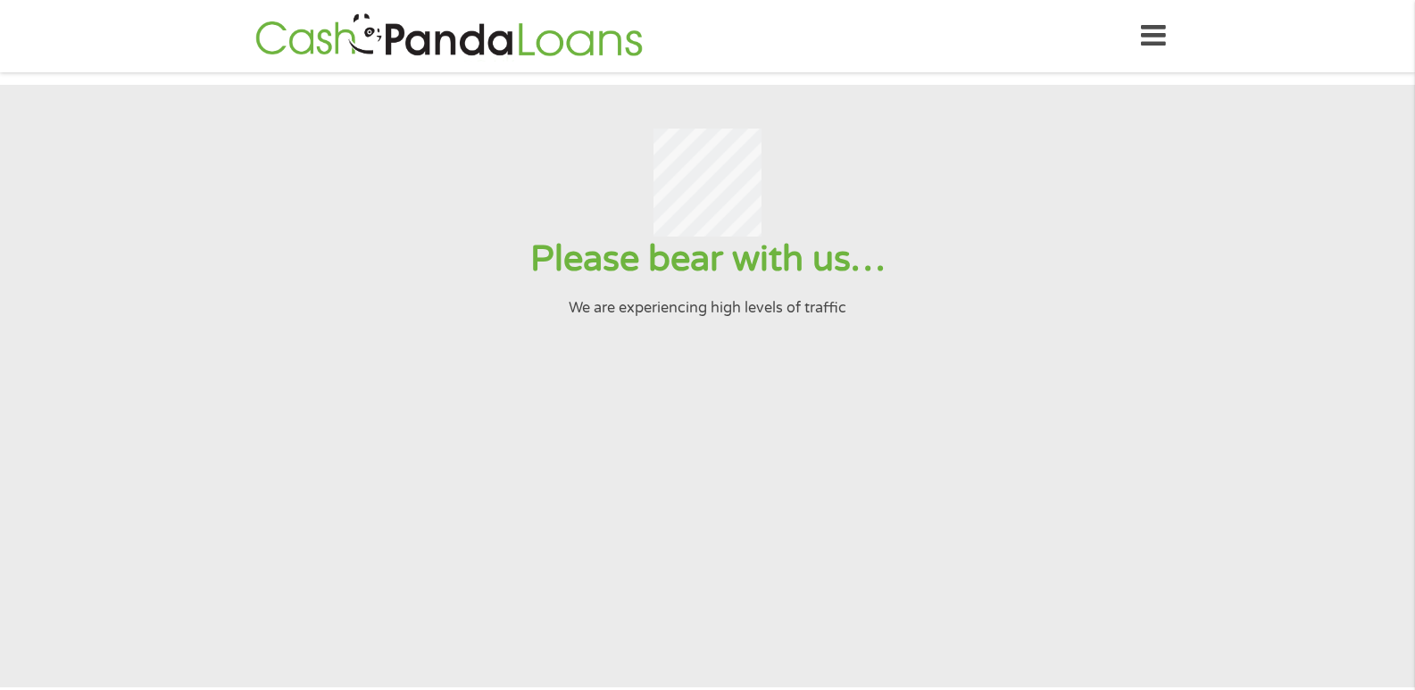
click at [809, 578] on section "Please bear with us… We are experiencing high levels of traffic" at bounding box center [707, 386] width 1415 height 603
